Goal: Information Seeking & Learning: Check status

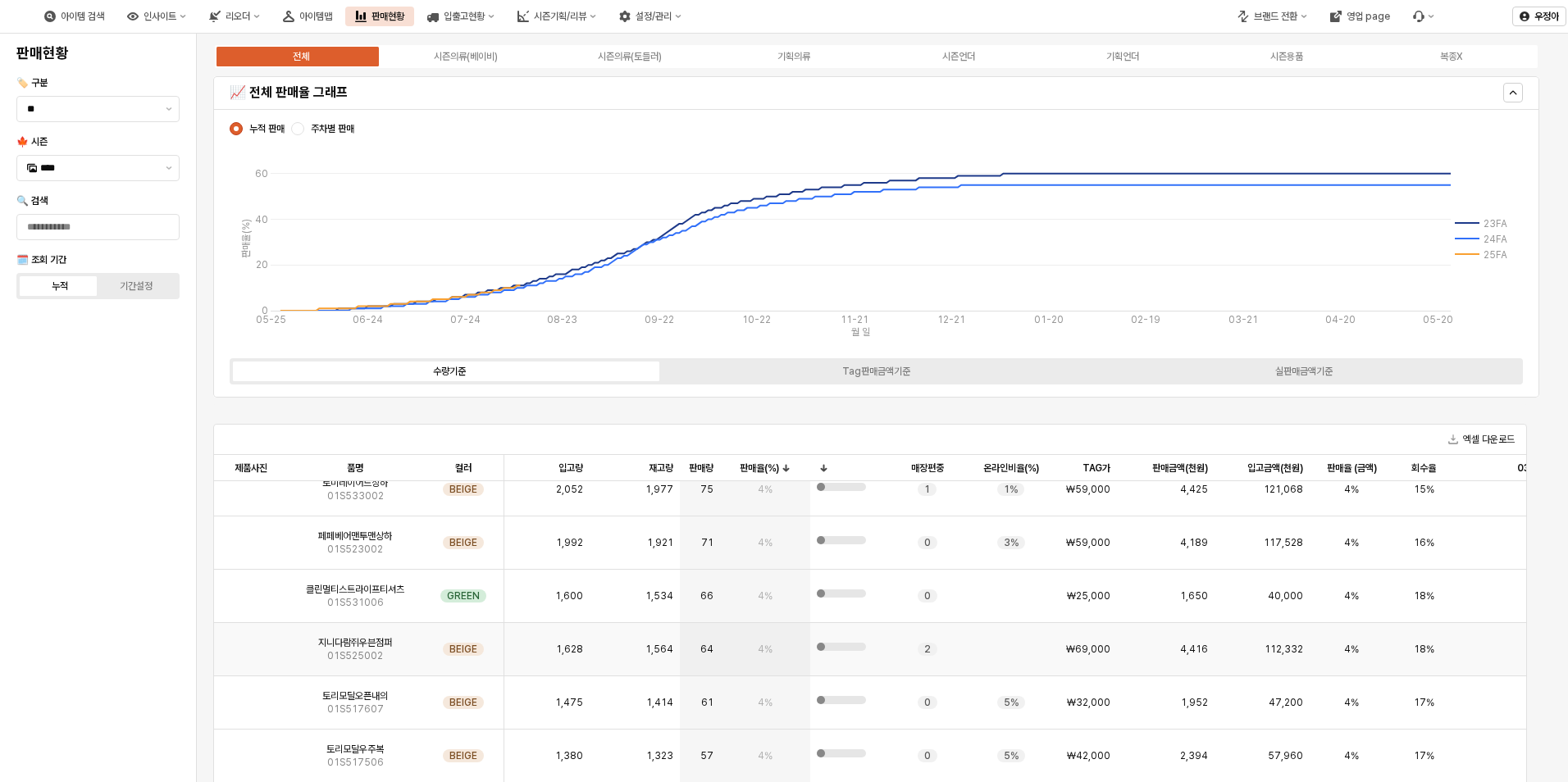
scroll to position [8036, 0]
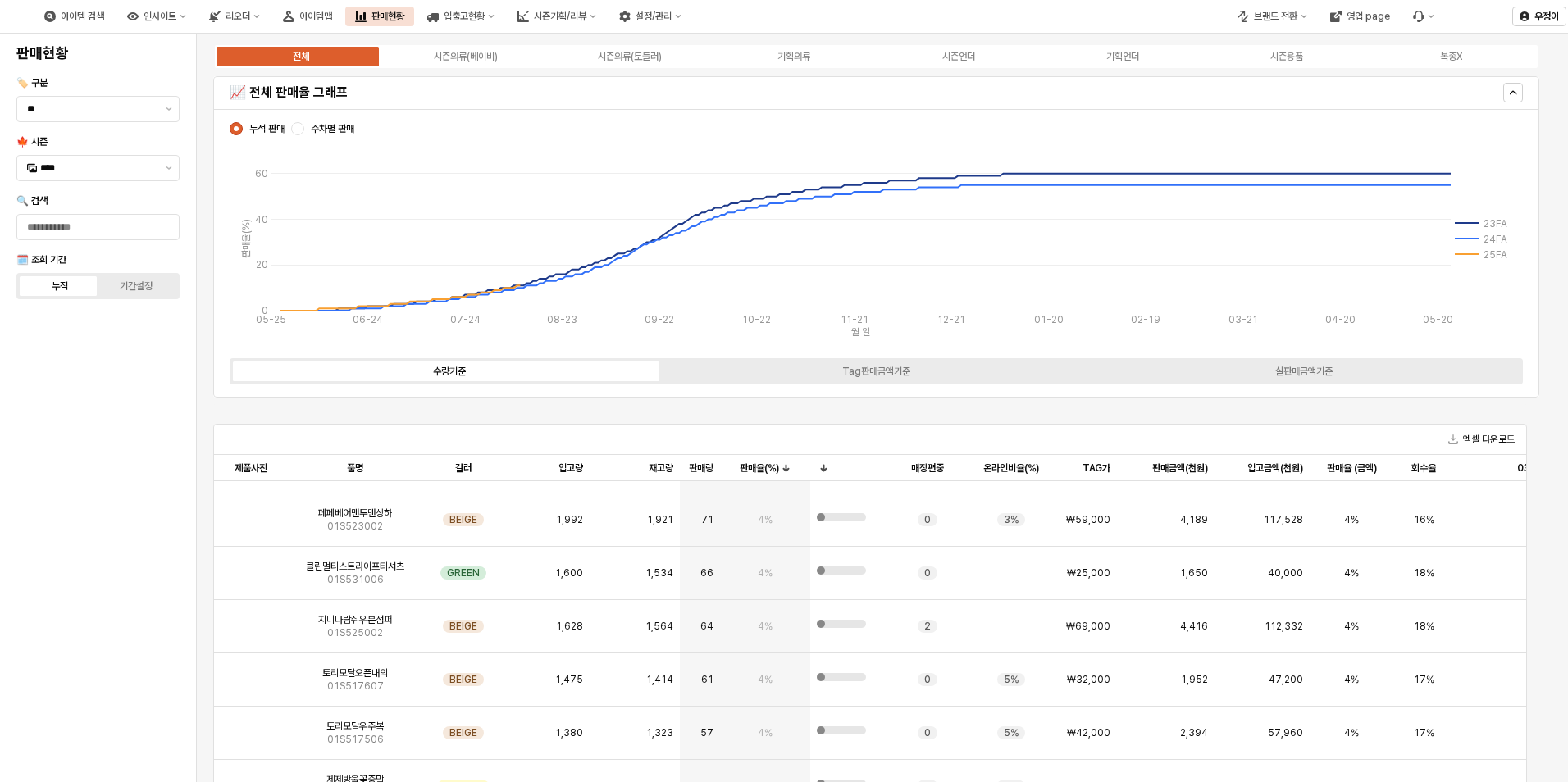
click at [608, 42] on div "전체 시즌의류(베이비) 시즌의류(토들러) 기획의류 시즌언더 기획언더 시즌용품 복종X" at bounding box center [876, 56] width 1339 height 33
click at [609, 53] on div "시즌의류(토들러)" at bounding box center [629, 57] width 64 height 11
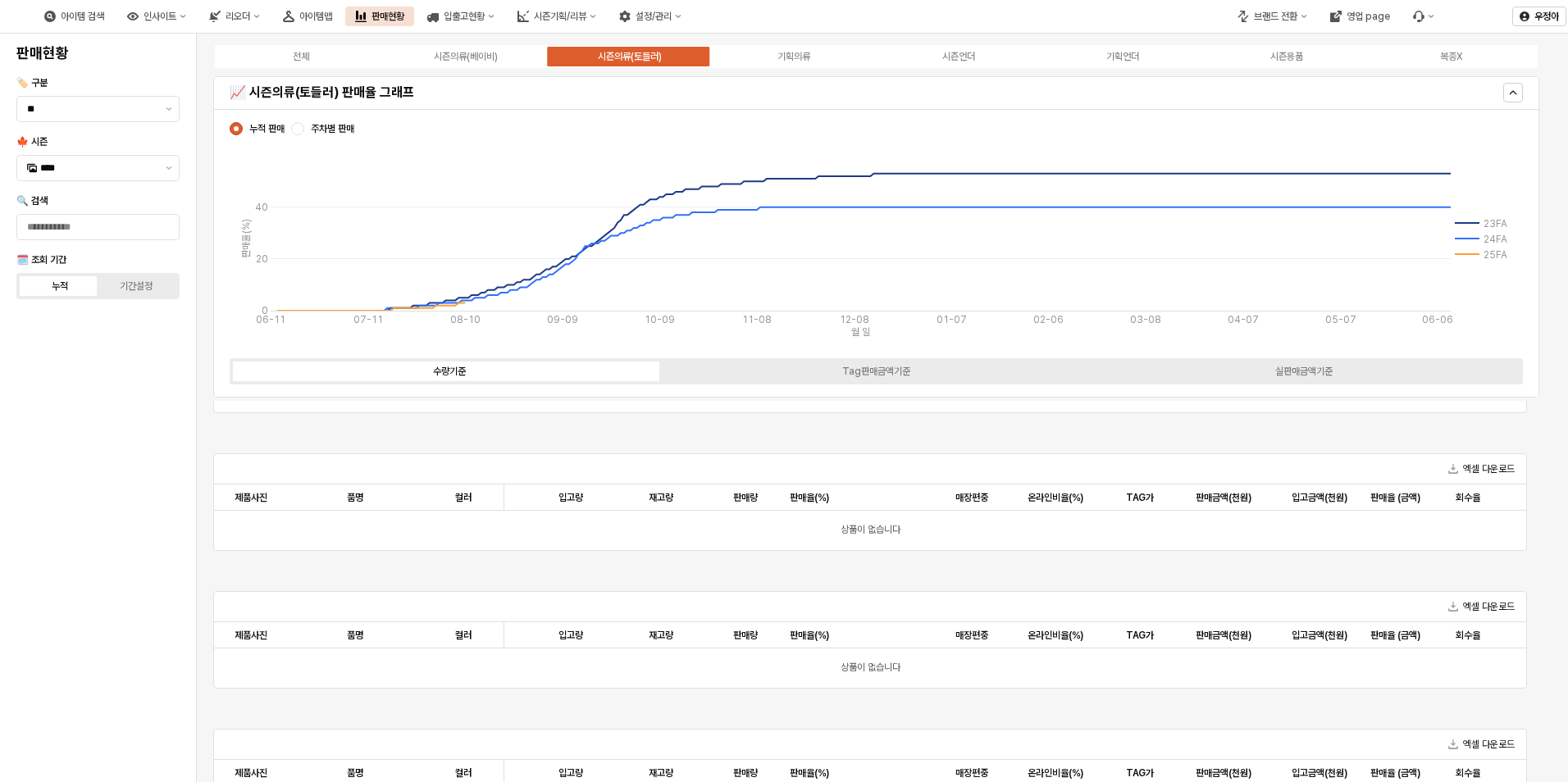
scroll to position [0, 0]
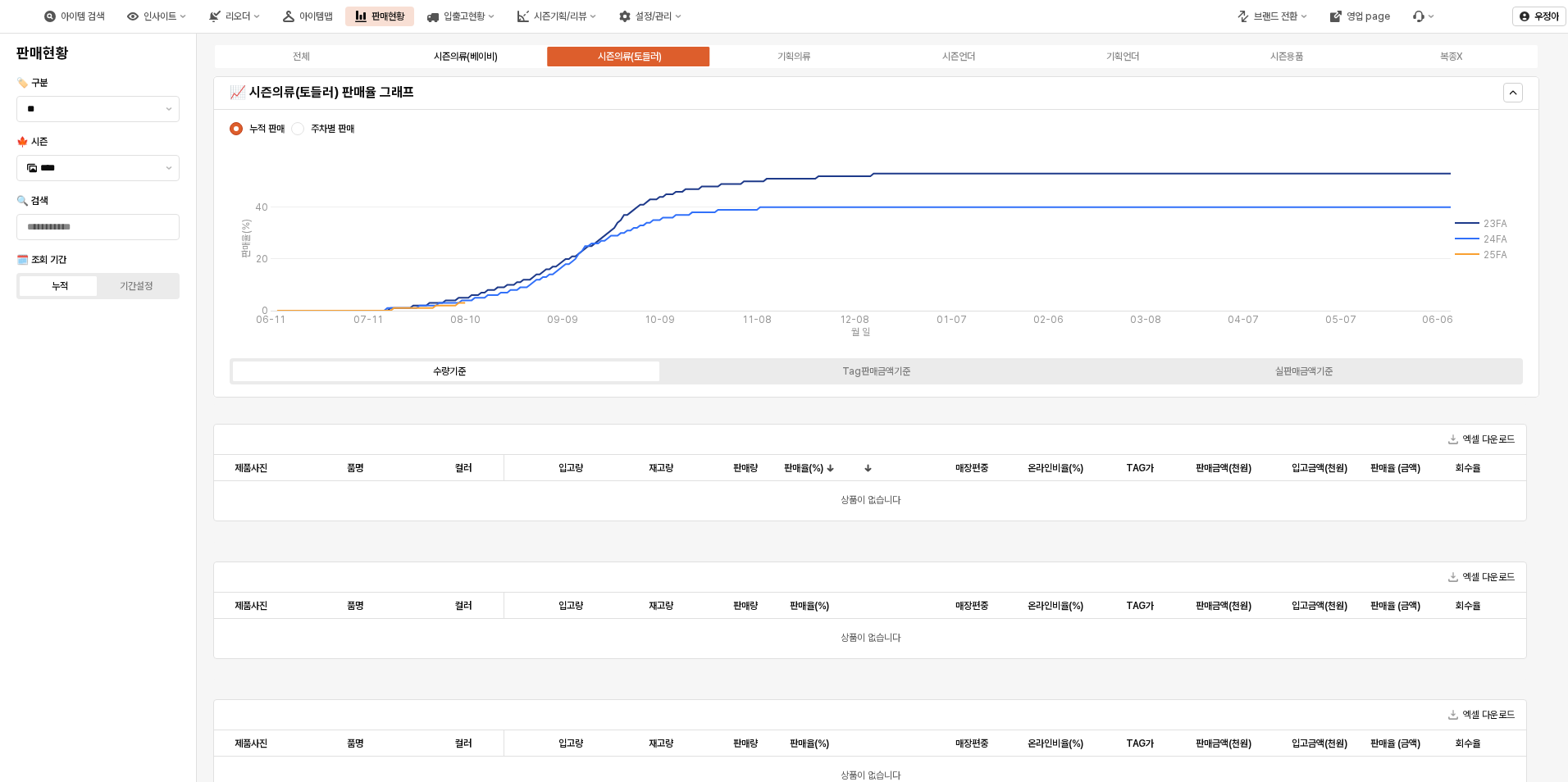
click at [484, 55] on div "시즌의류(베이비)" at bounding box center [466, 57] width 64 height 11
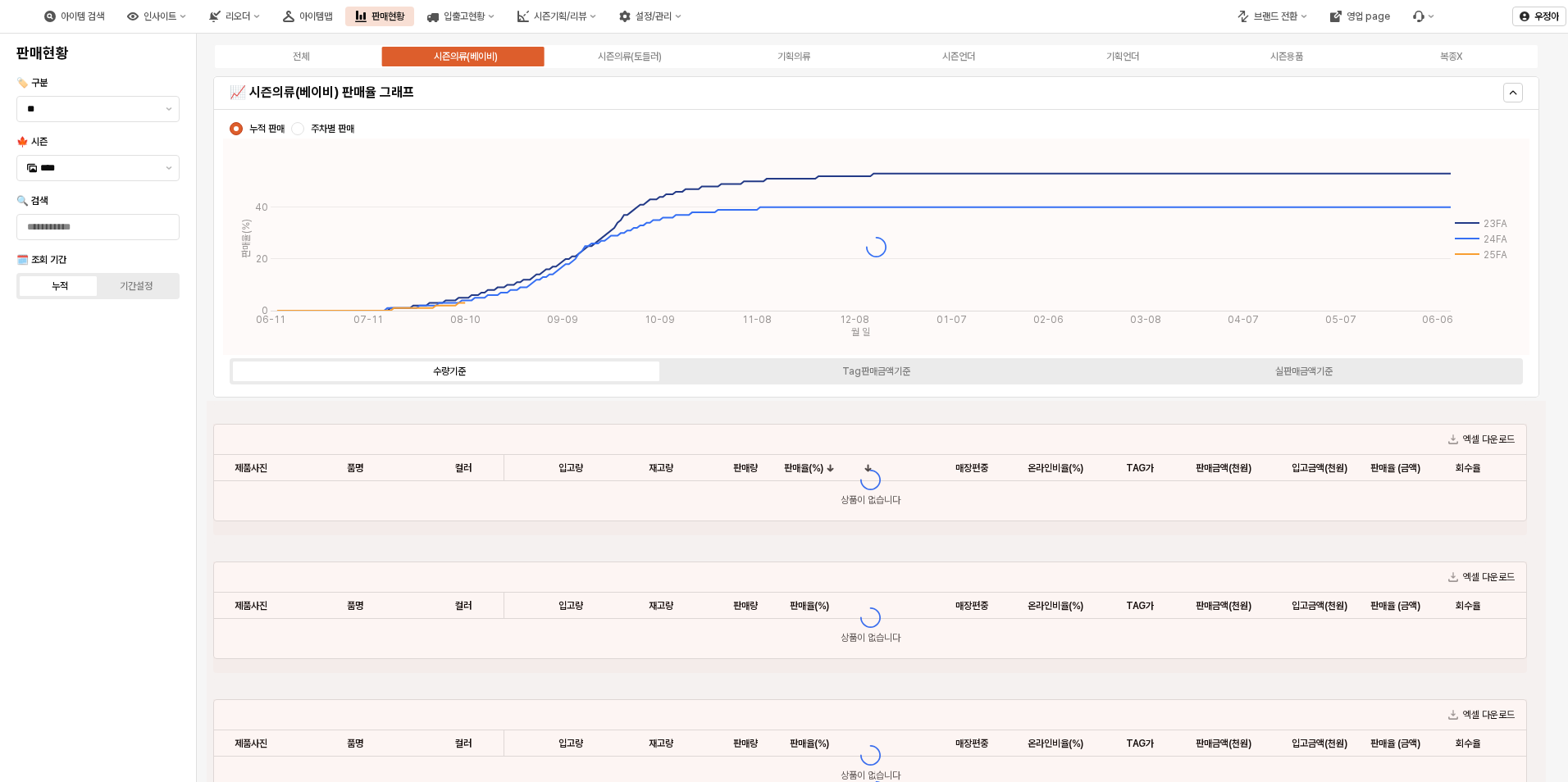
click at [300, 48] on div "전체 시즌의류(베이비) 시즌의류(토들러) 기획의류 시즌언더 기획언더 시즌용품 복종X" at bounding box center [876, 57] width 1326 height 26
click at [303, 54] on div "전체" at bounding box center [301, 57] width 17 height 11
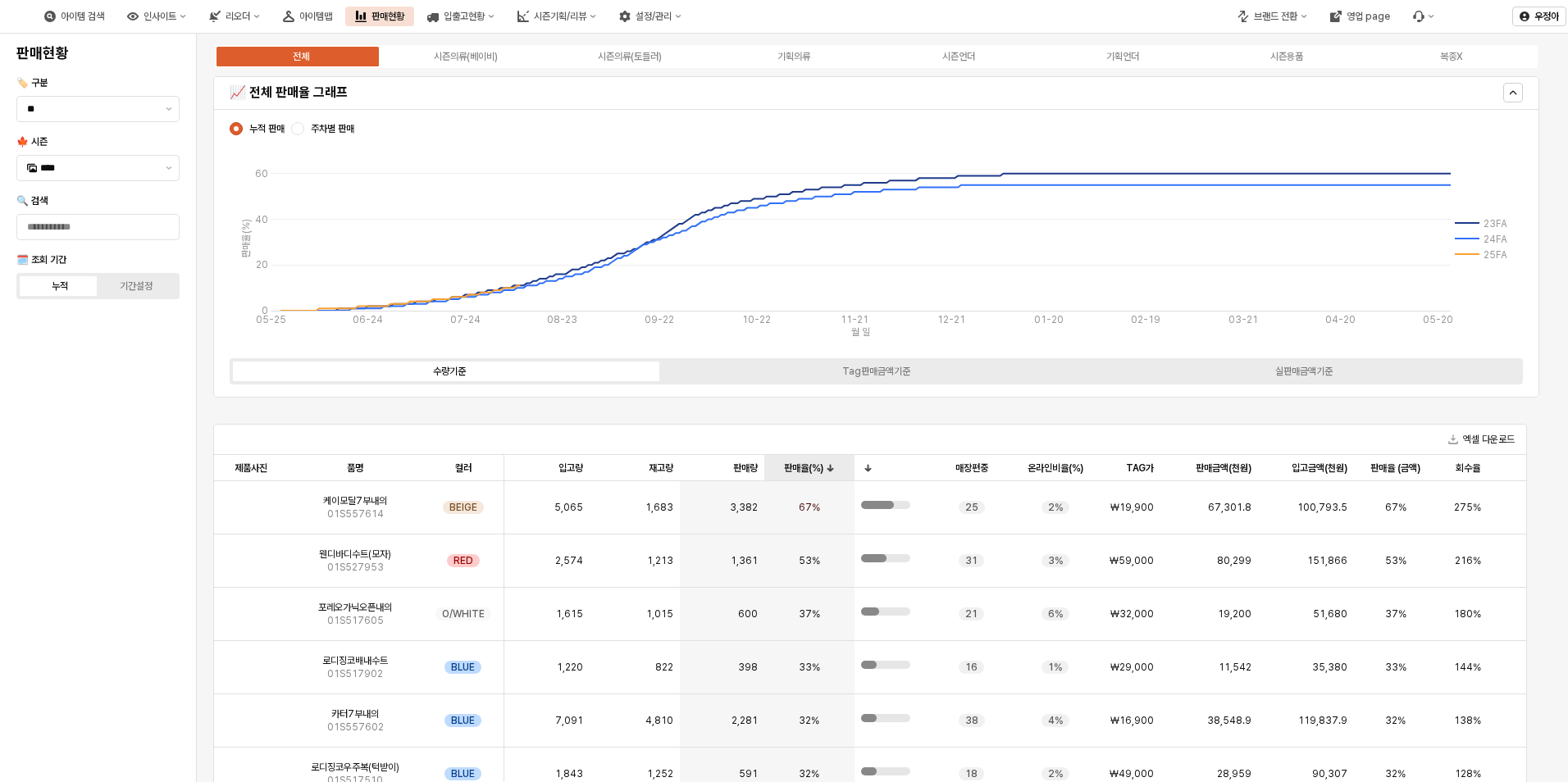
click at [796, 475] on div "판매율(%) 판매율(%)" at bounding box center [809, 468] width 90 height 26
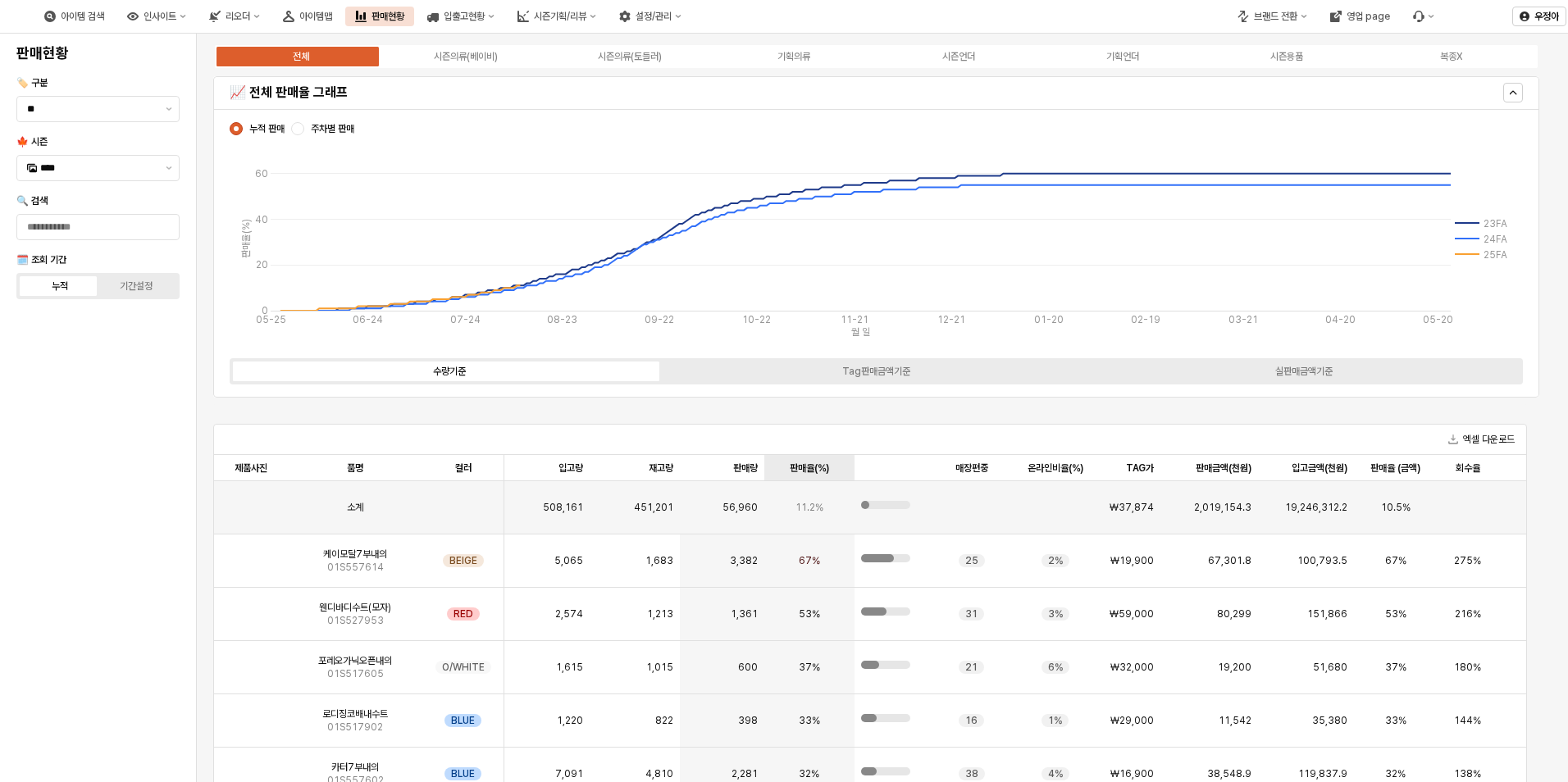
click at [802, 465] on div "판매율(%) 판매율(%)" at bounding box center [809, 468] width 90 height 26
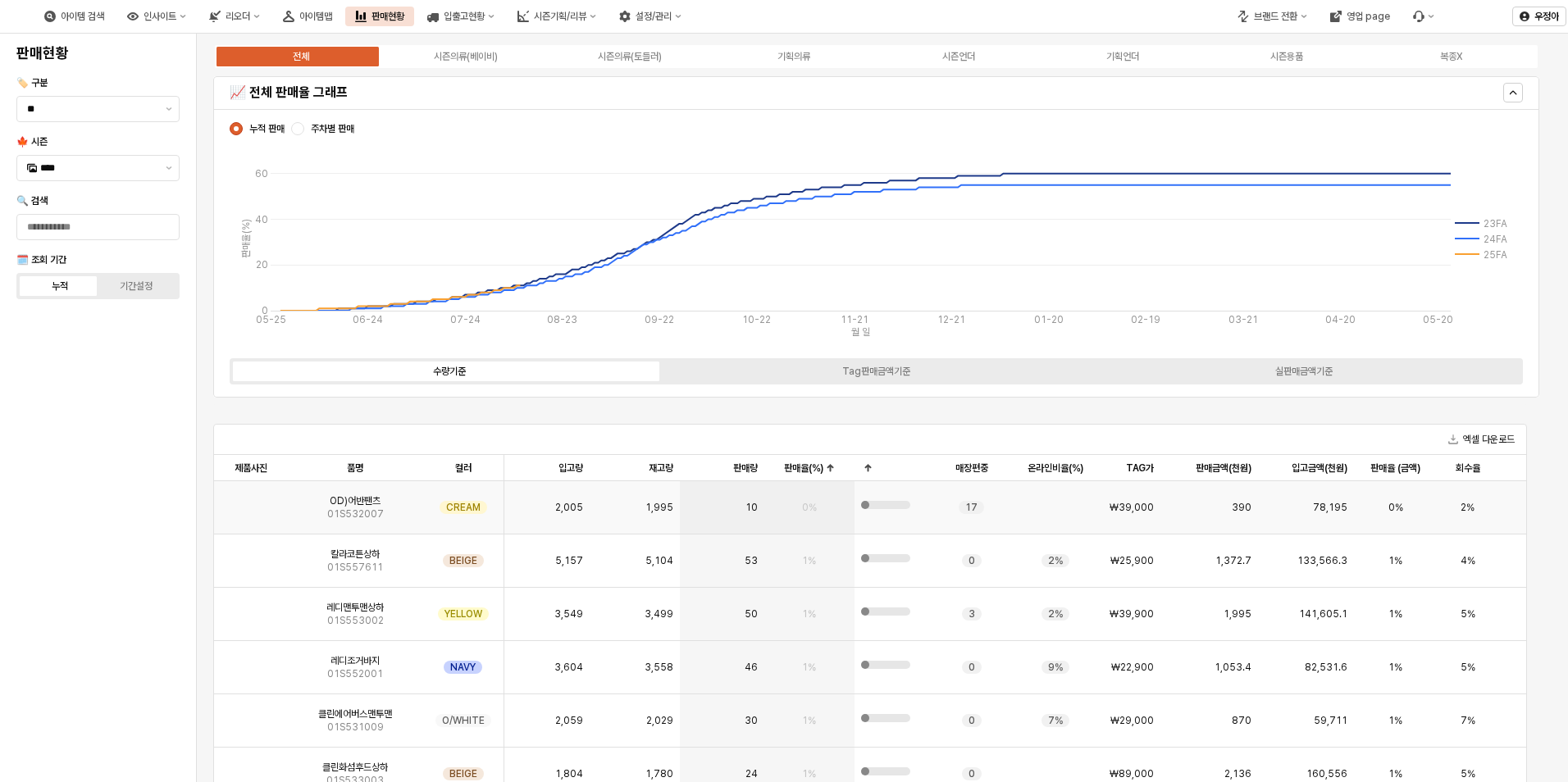
click at [803, 483] on div "0%" at bounding box center [809, 507] width 90 height 53
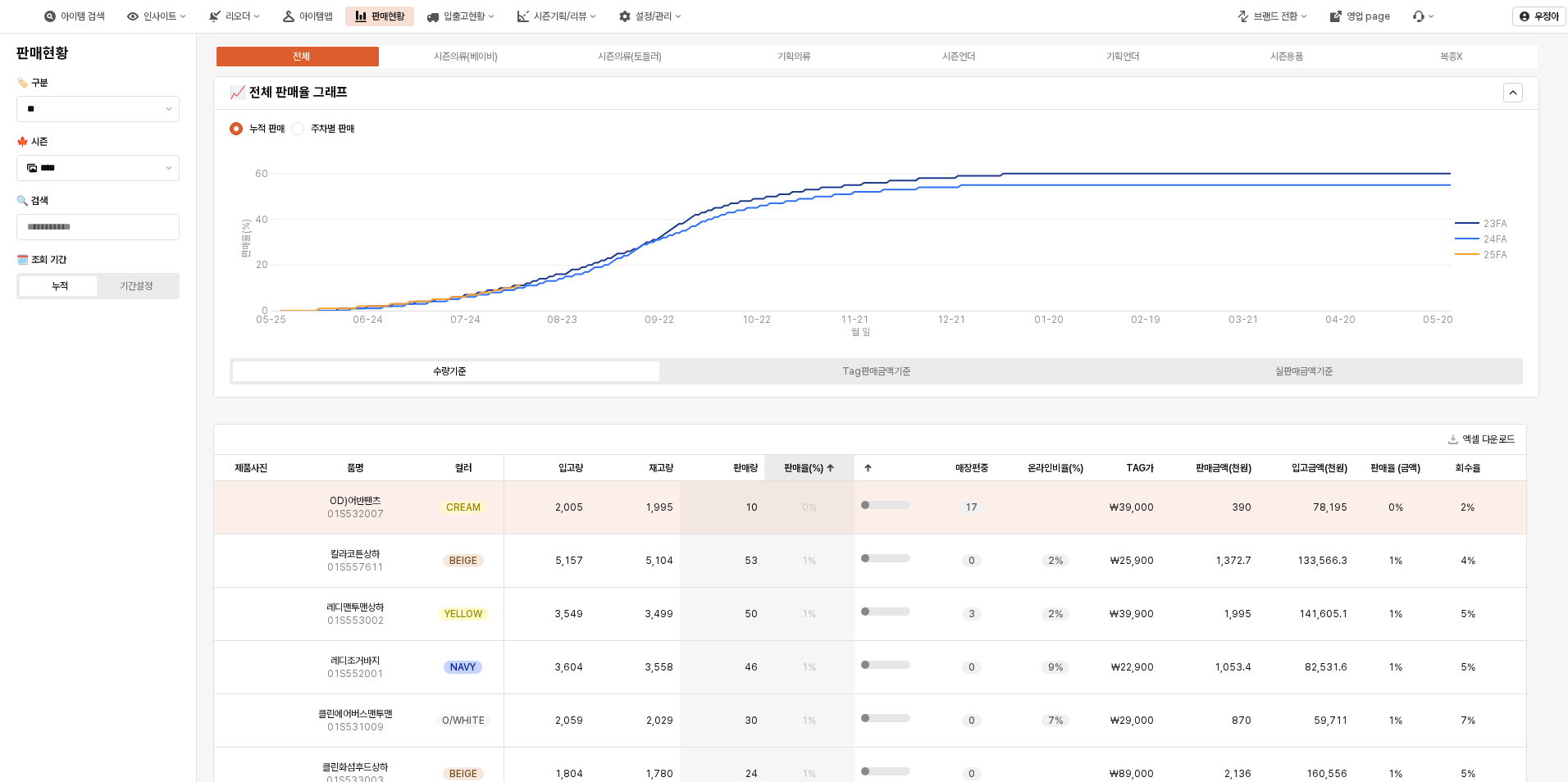
click at [810, 465] on div "판매율(%) 판매율(%)" at bounding box center [809, 468] width 90 height 26
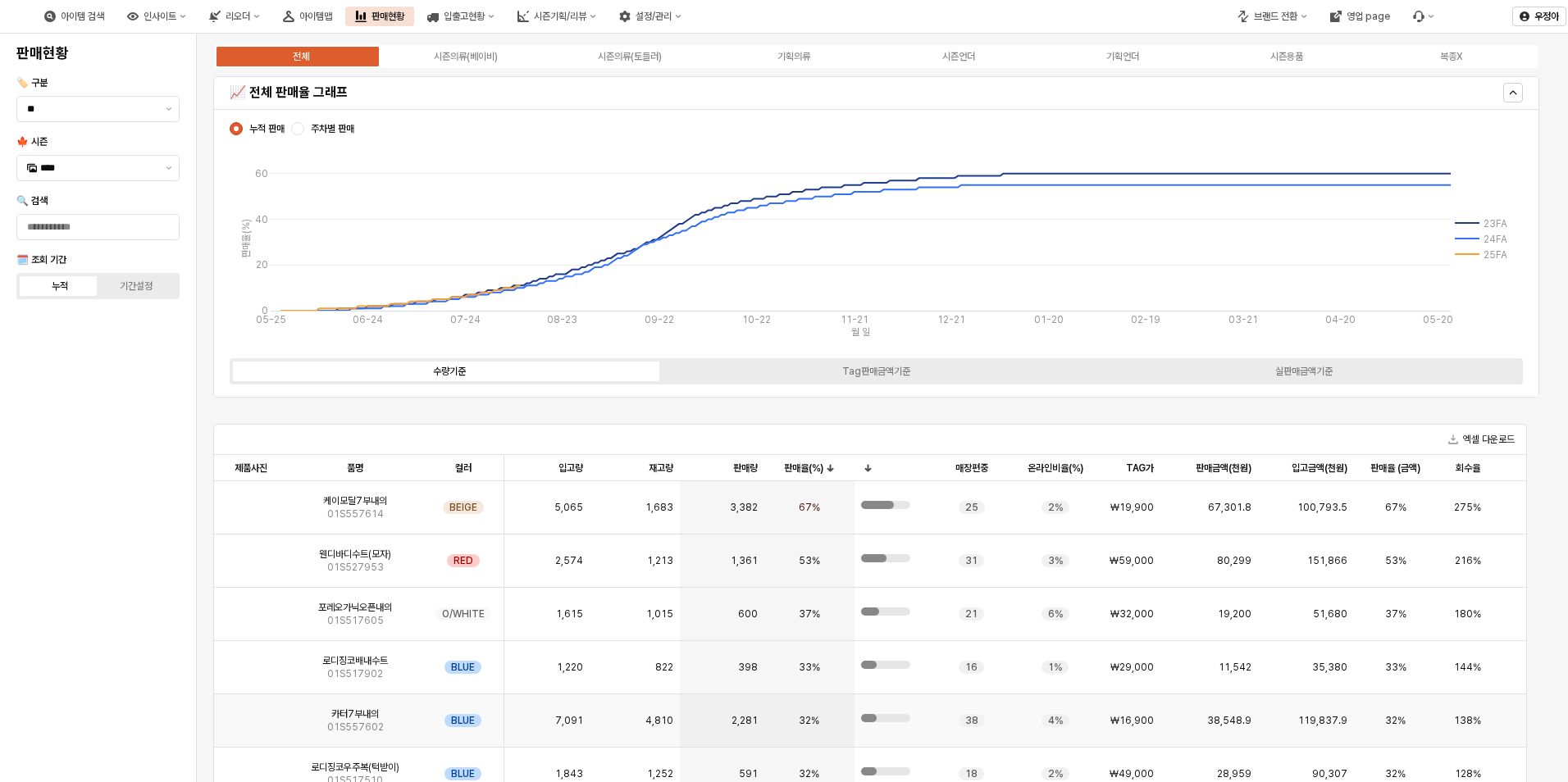
scroll to position [328, 0]
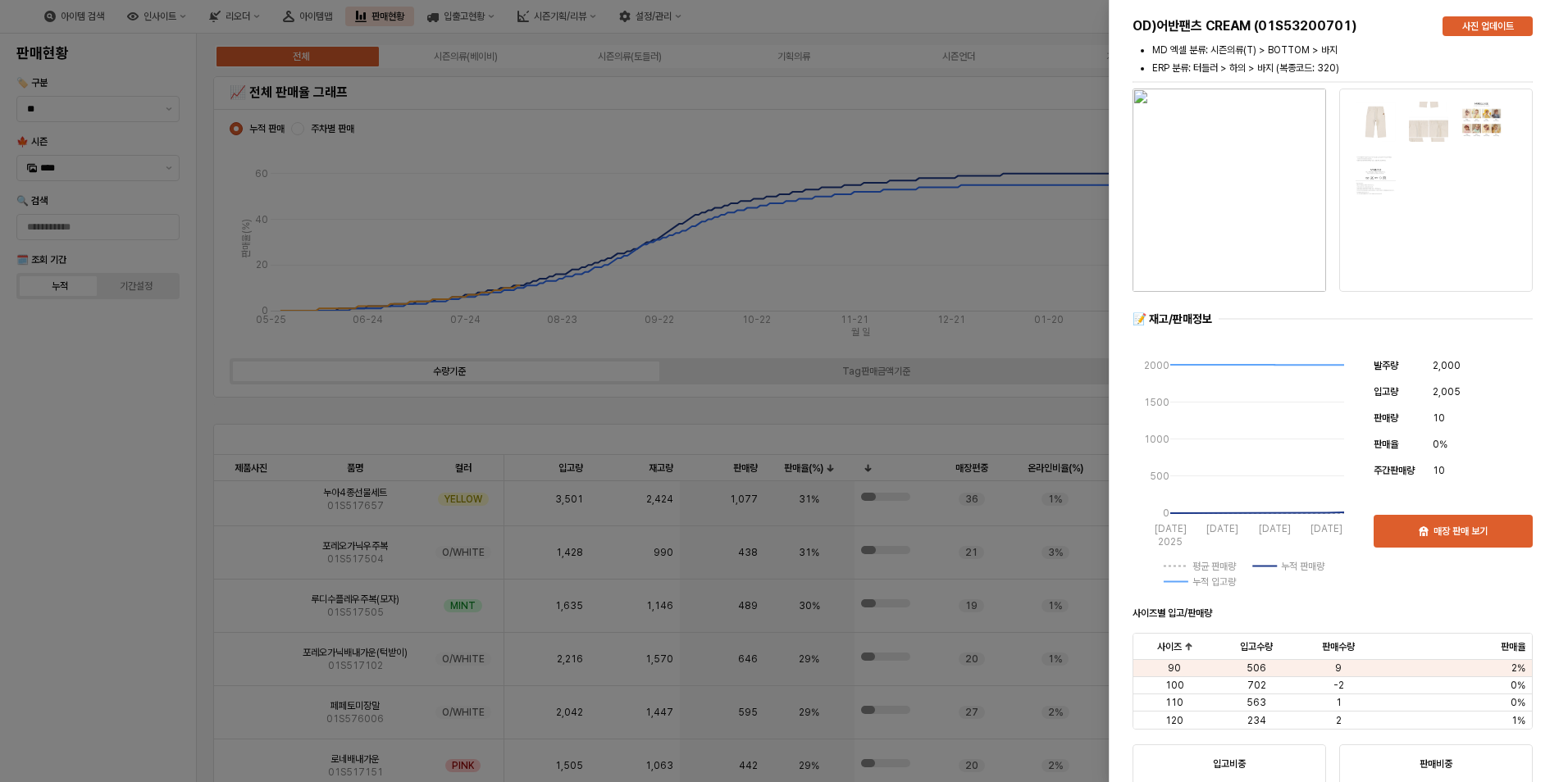
click at [942, 389] on div at bounding box center [784, 391] width 1568 height 782
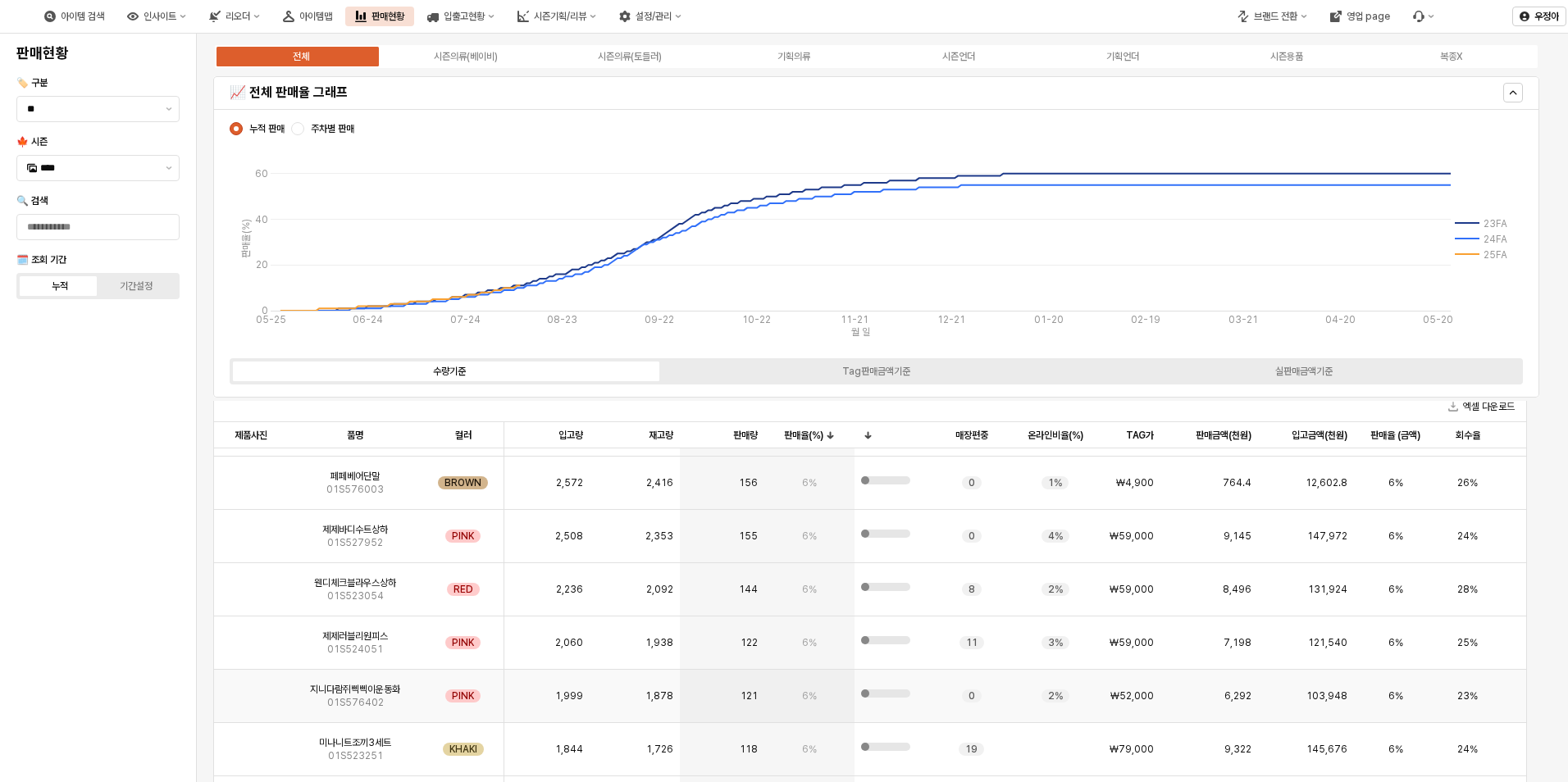
scroll to position [6150, 0]
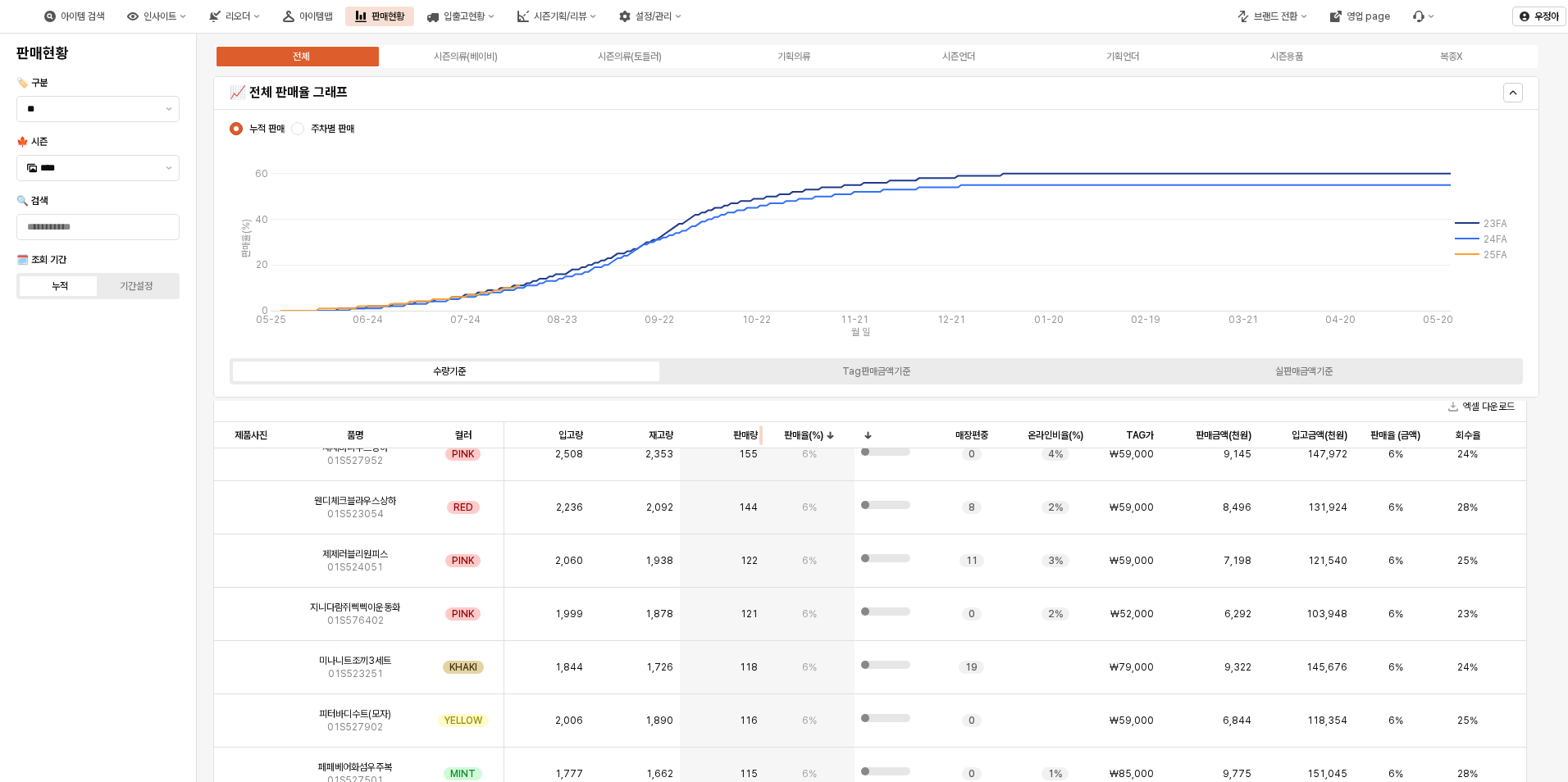
click at [764, 425] on div "App Frame" at bounding box center [764, 436] width 0 height 26
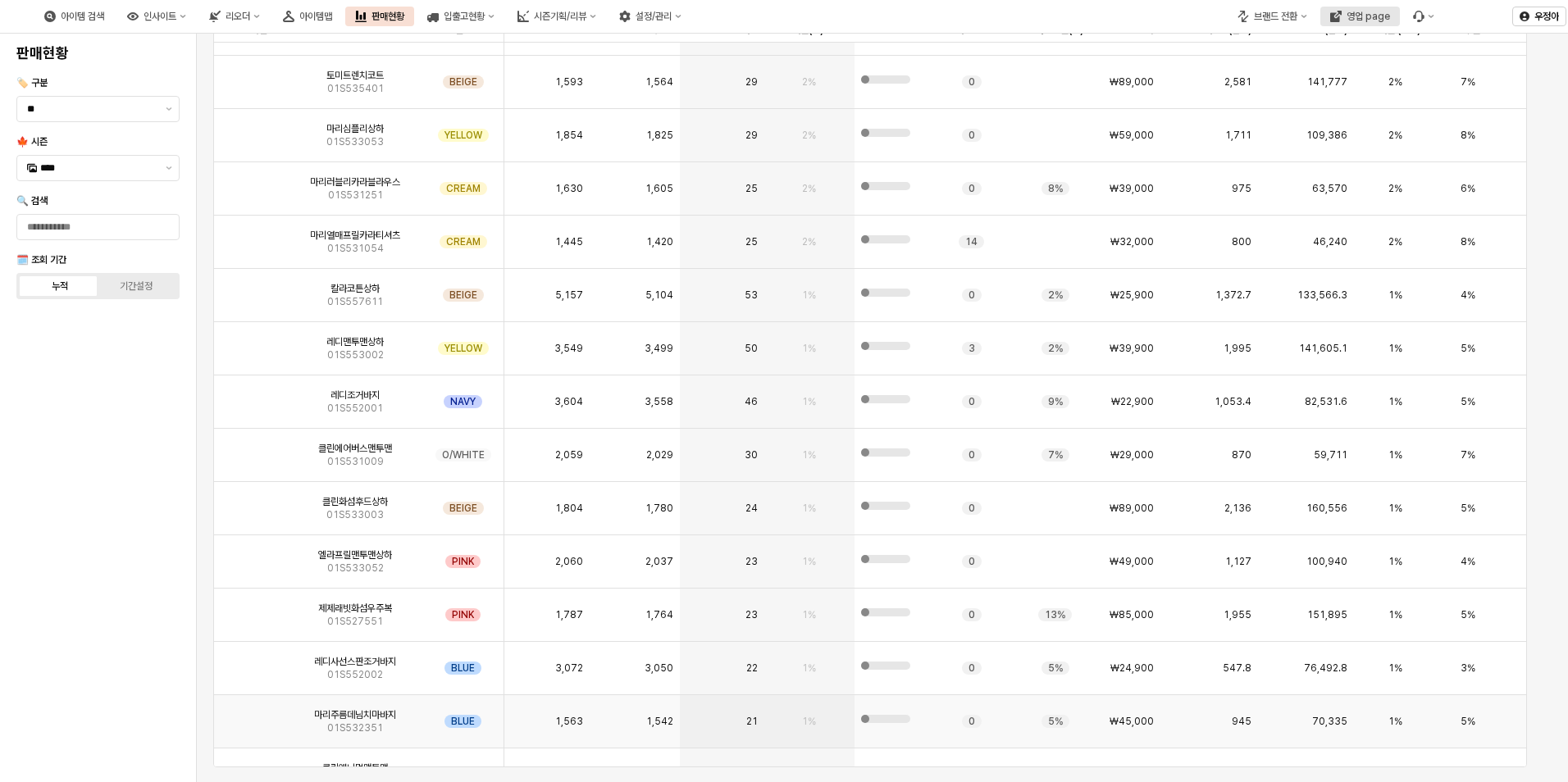
scroll to position [9346, 0]
